Goal: Information Seeking & Learning: Learn about a topic

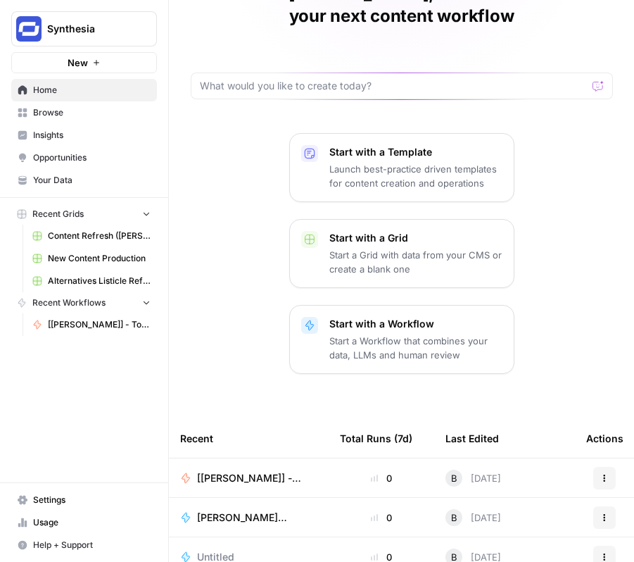
scroll to position [258, 0]
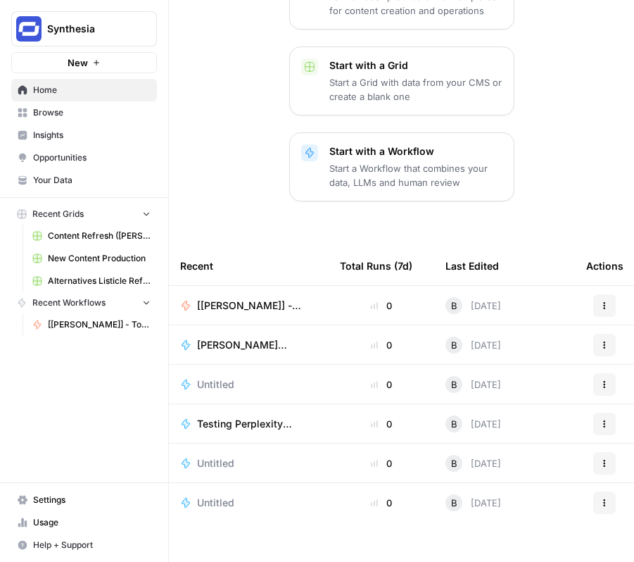
click at [243, 298] on span "[[PERSON_NAME]] - Tools & Features Pages Refreshe - [MAIN WORKFLOW]" at bounding box center [251, 305] width 109 height 14
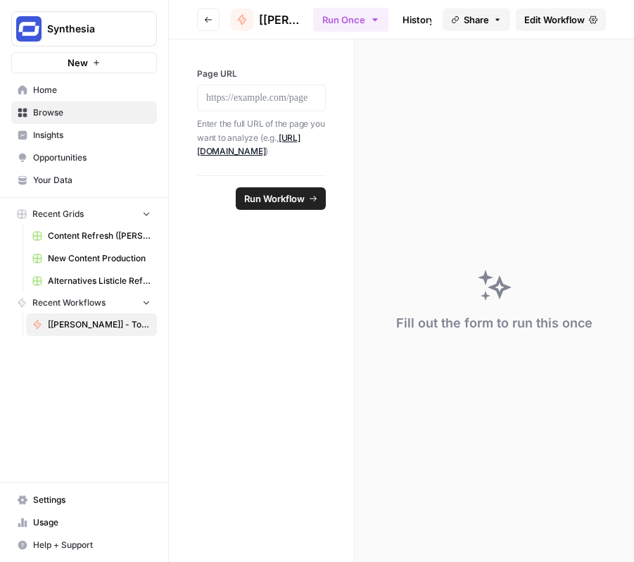
click at [565, 19] on span "Edit Workflow" at bounding box center [554, 20] width 61 height 14
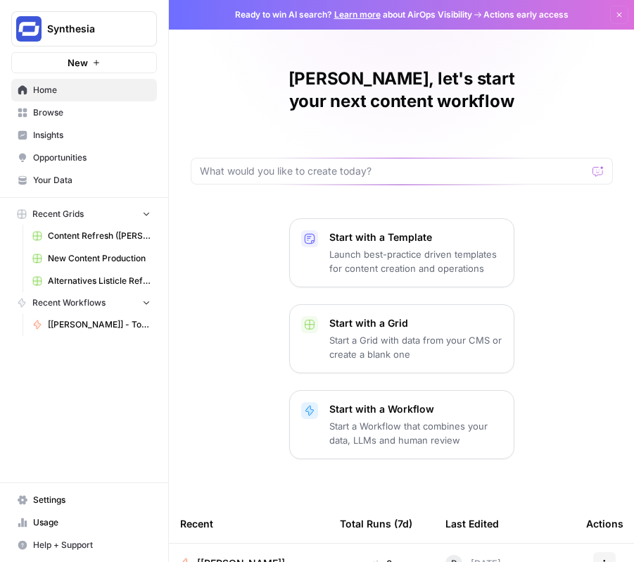
click at [61, 130] on span "Insights" at bounding box center [92, 135] width 118 height 13
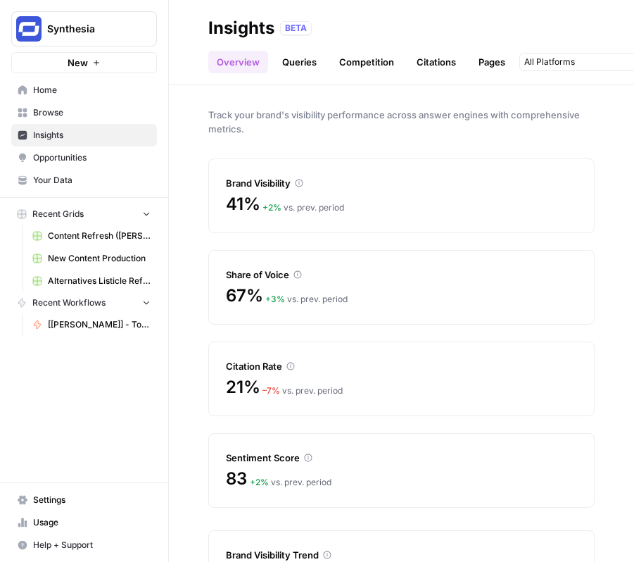
click at [348, 203] on div "41% + 2 % vs. prev. period" at bounding box center [401, 204] width 351 height 23
click at [313, 286] on div "67% + 3 % vs. prev. period" at bounding box center [401, 295] width 351 height 23
click at [298, 276] on icon at bounding box center [297, 274] width 8 height 8
click at [288, 296] on div "+ 3 % vs. prev. period" at bounding box center [306, 299] width 82 height 13
click at [307, 64] on link "Queries" at bounding box center [299, 62] width 51 height 23
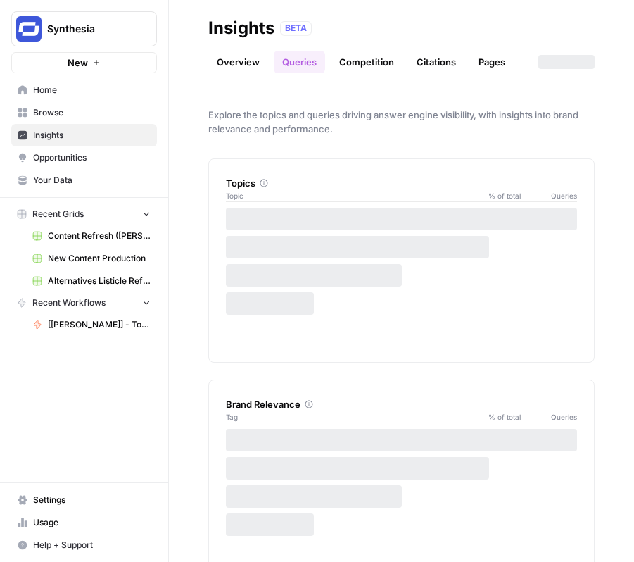
click at [375, 63] on link "Competition" at bounding box center [367, 62] width 72 height 23
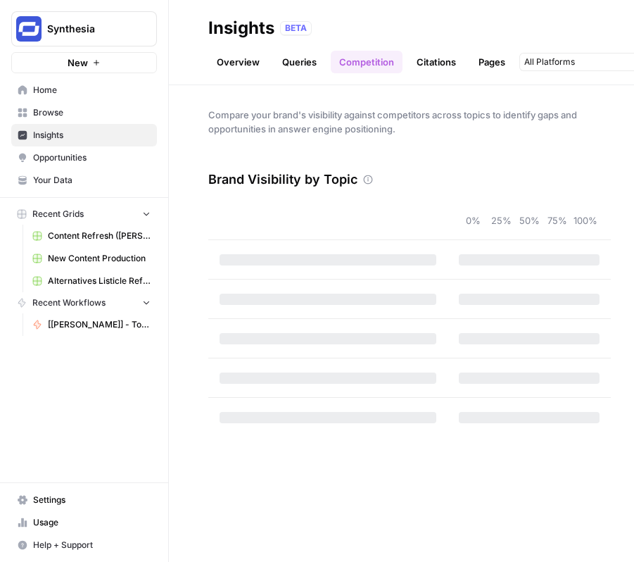
click at [310, 58] on link "Queries" at bounding box center [299, 62] width 51 height 23
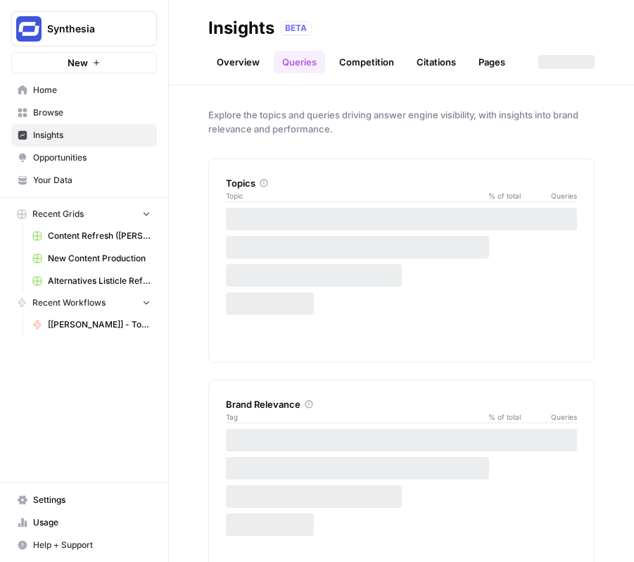
click at [370, 63] on link "Competition" at bounding box center [367, 62] width 72 height 23
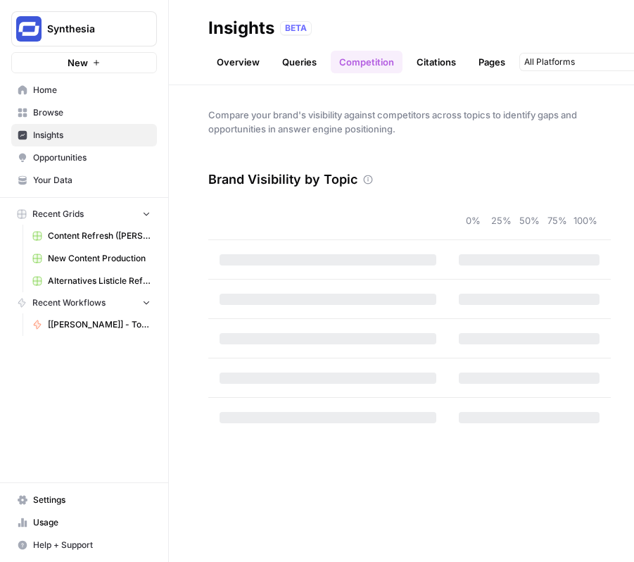
click at [429, 65] on link "Citations" at bounding box center [436, 62] width 56 height 23
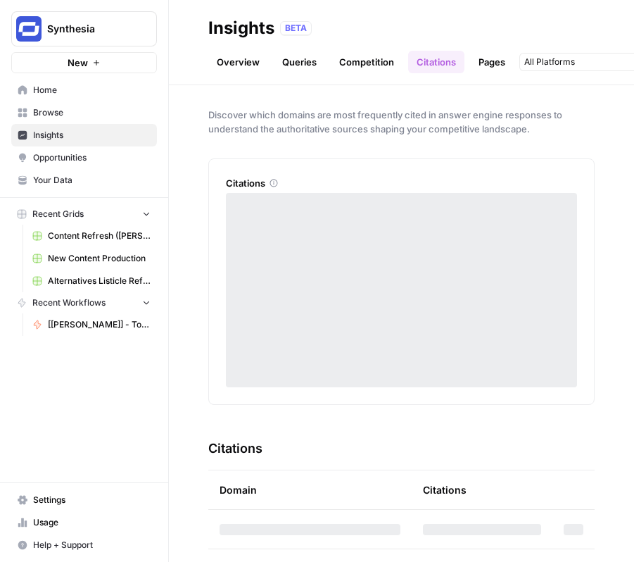
click at [503, 58] on link "Pages" at bounding box center [492, 62] width 44 height 23
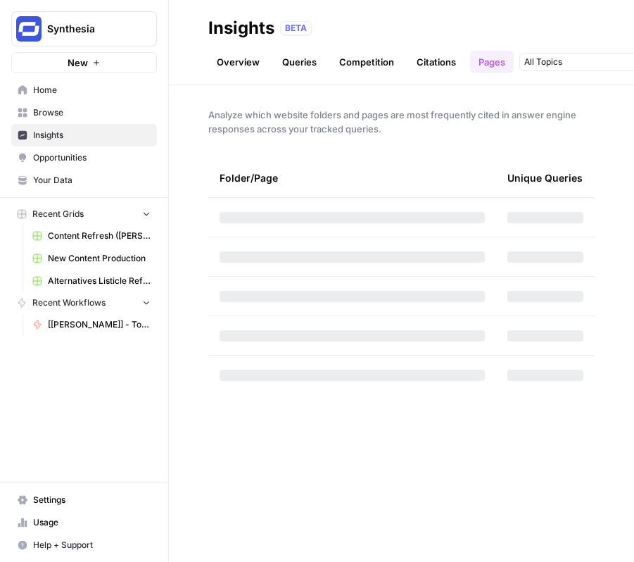
click at [298, 57] on link "Queries" at bounding box center [299, 62] width 51 height 23
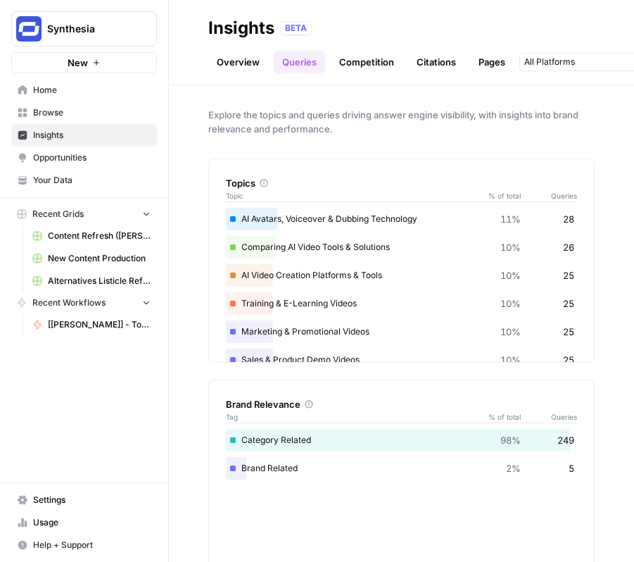
click at [312, 249] on div "Comparing AI Video Tools & Solutions 10% 26" at bounding box center [401, 247] width 351 height 23
click at [323, 252] on div "Comparing AI Video Tools & Solutions 10% 26" at bounding box center [401, 247] width 351 height 23
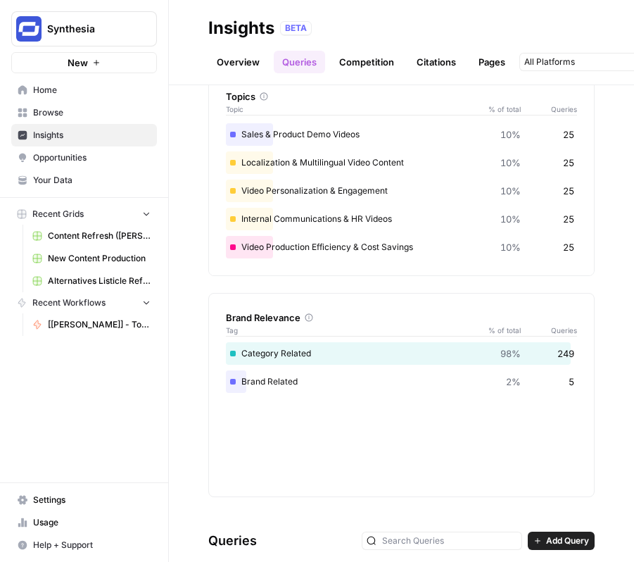
scroll to position [87, 0]
